Goal: Find specific fact: Find specific fact

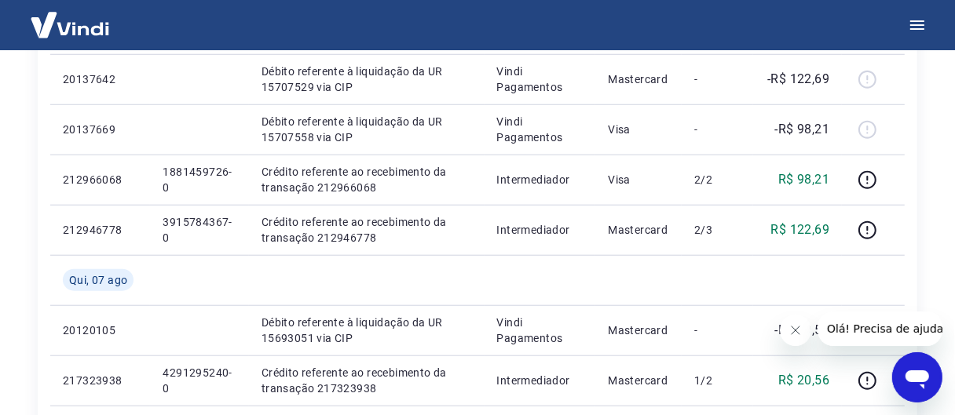
scroll to position [943, 0]
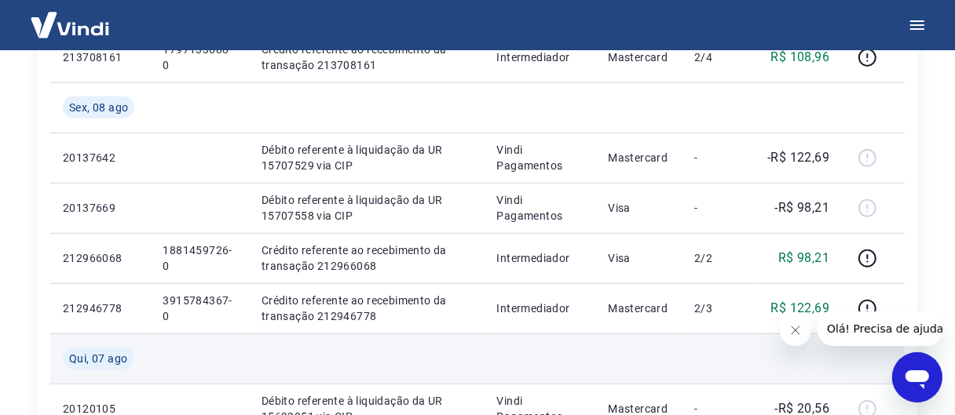
click at [712, 360] on td at bounding box center [717, 359] width 71 height 50
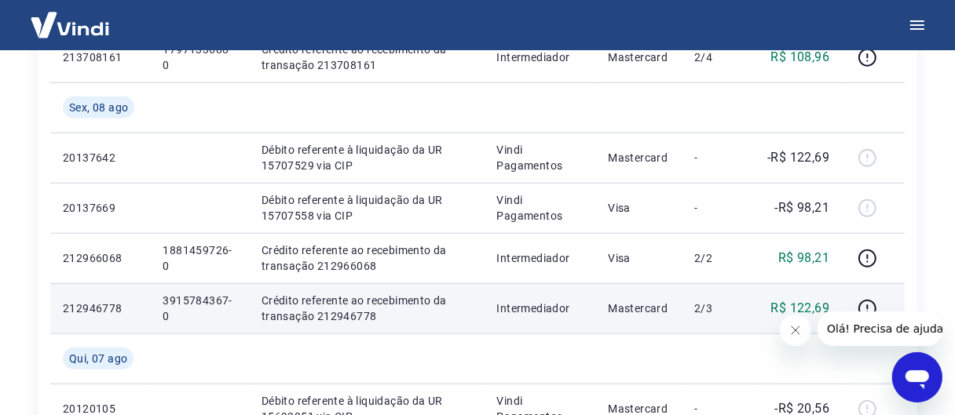
click at [213, 299] on p "3915784367-0" at bounding box center [200, 308] width 74 height 31
drag, startPoint x: 213, startPoint y: 299, endPoint x: 192, endPoint y: 300, distance: 20.4
click at [212, 299] on p "3915784367-0" at bounding box center [200, 308] width 74 height 31
copy p "3915784367"
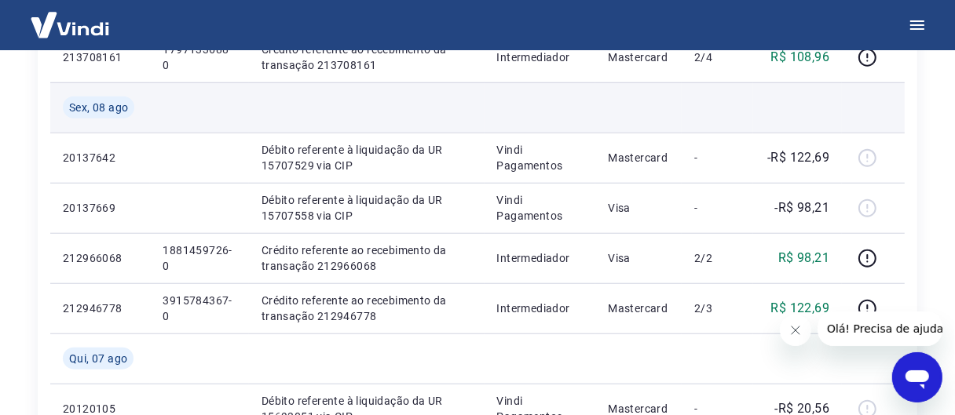
click at [535, 90] on td at bounding box center [541, 107] width 112 height 50
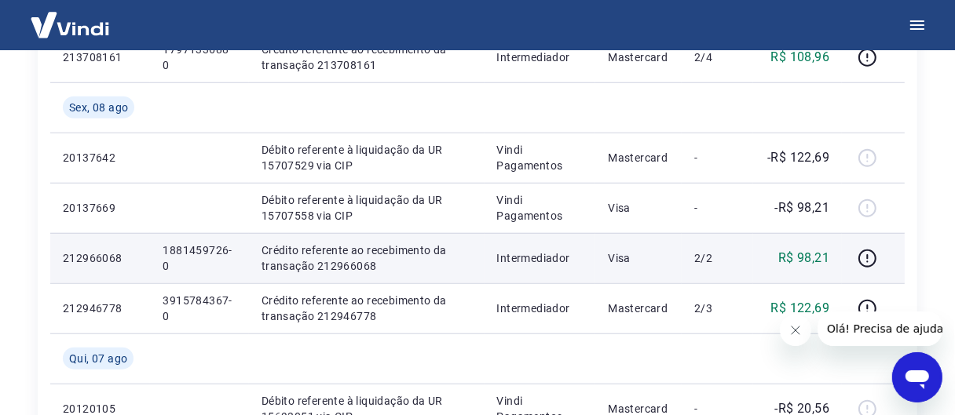
click at [203, 248] on p "1881459726-0" at bounding box center [200, 258] width 74 height 31
copy p "1881459726"
